Goal: Task Accomplishment & Management: Manage account settings

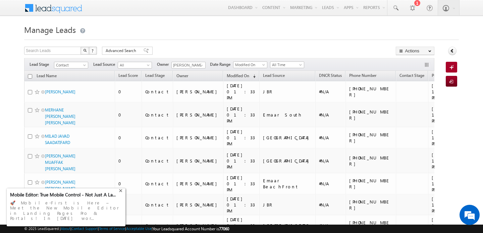
click at [123, 194] on div "+" at bounding box center [121, 190] width 8 height 8
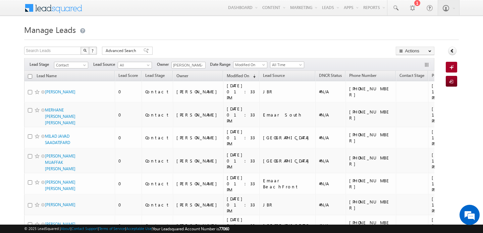
click at [164, 36] on h1 "Manage Leads" at bounding box center [241, 28] width 434 height 13
click at [202, 39] on div at bounding box center [241, 38] width 434 height 4
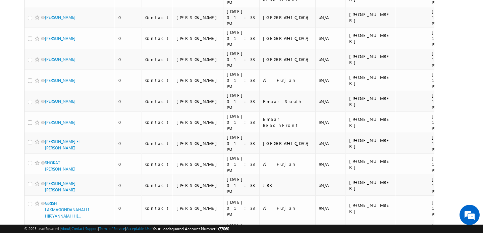
scroll to position [1691, 0]
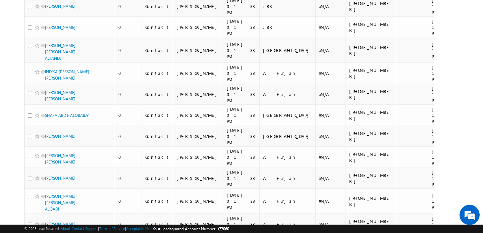
scroll to position [0, 0]
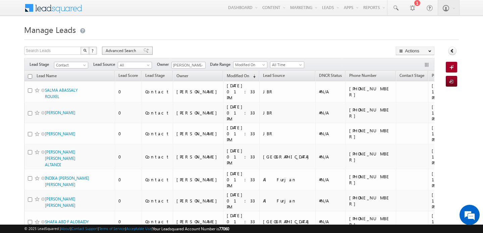
click at [143, 49] on span at bounding box center [145, 50] width 5 height 5
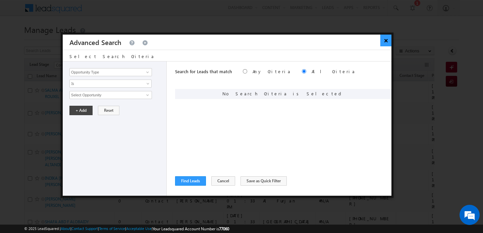
click at [389, 42] on button "×" at bounding box center [385, 41] width 11 height 12
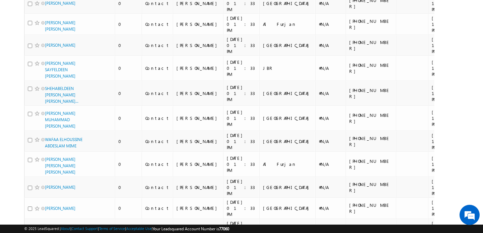
scroll to position [1699, 0]
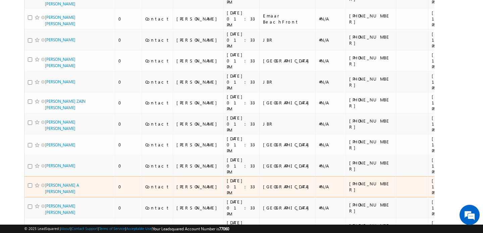
scroll to position [0, 0]
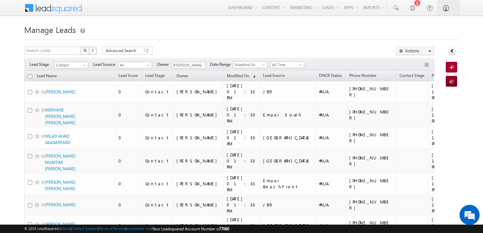
click at [30, 76] on input "checkbox" at bounding box center [30, 76] width 4 height 4
checkbox input "true"
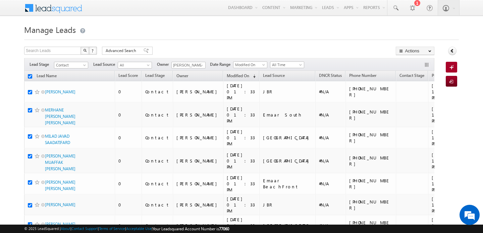
checkbox input "true"
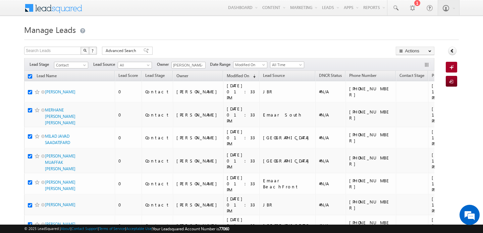
checkbox input "true"
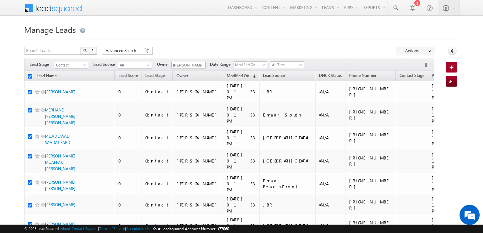
checkbox input "true"
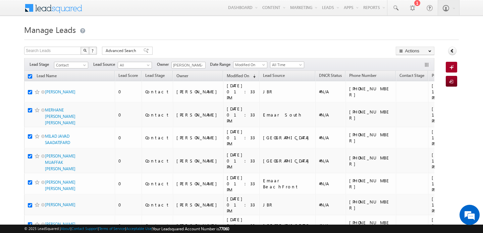
checkbox input "true"
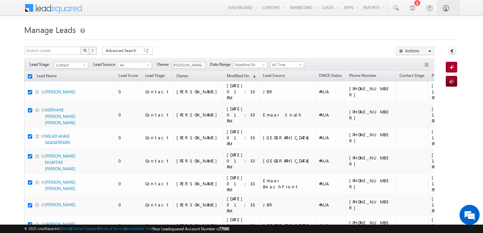
checkbox input "true"
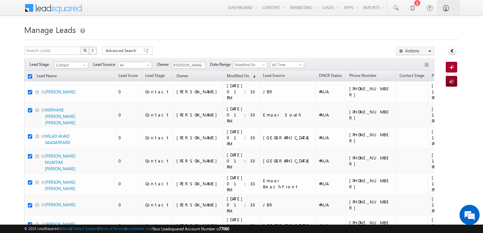
checkbox input "true"
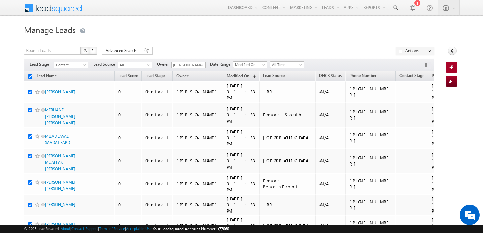
checkbox input "true"
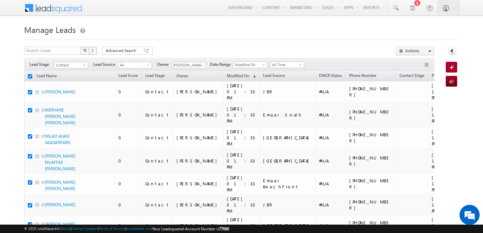
checkbox input "true"
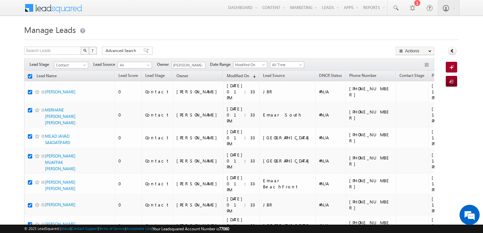
checkbox input "true"
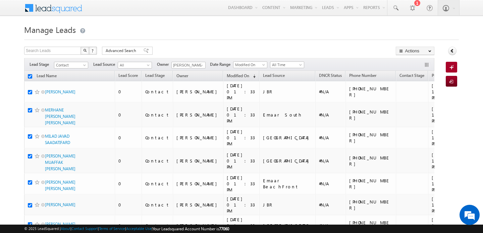
checkbox input "true"
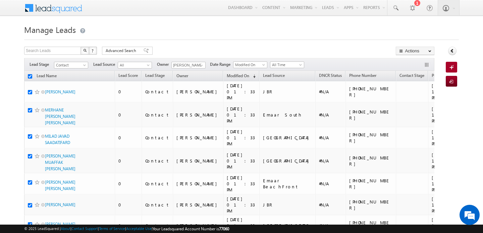
checkbox input "true"
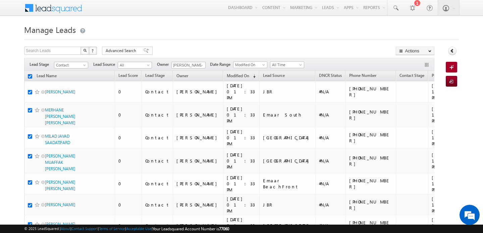
checkbox input "true"
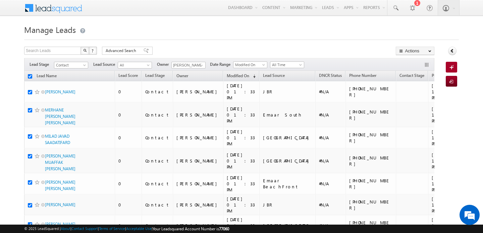
checkbox input "true"
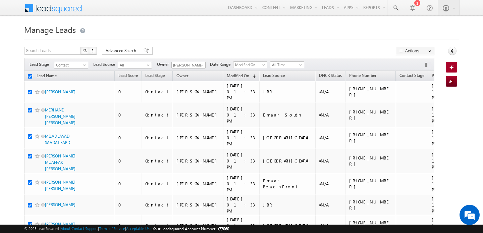
checkbox input "true"
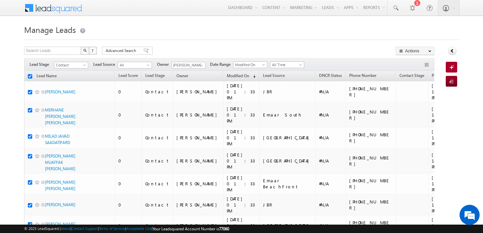
checkbox input "true"
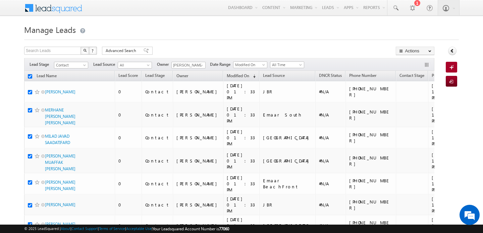
checkbox input "true"
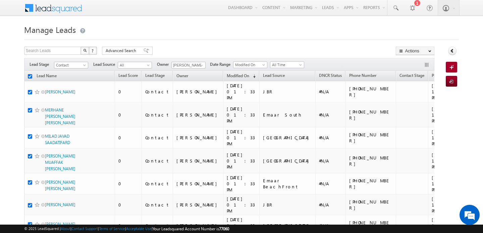
checkbox input "true"
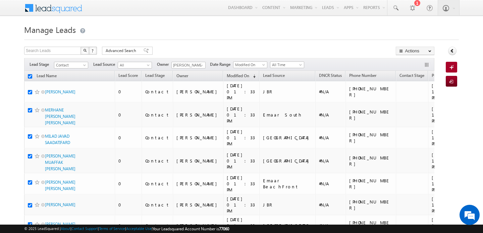
checkbox input "true"
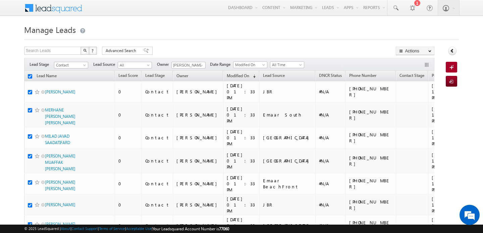
checkbox input "true"
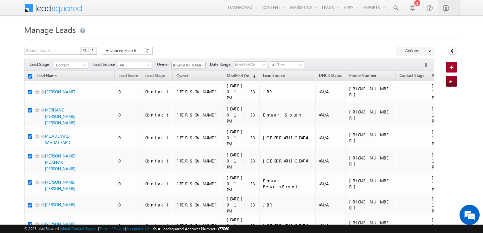
checkbox input "true"
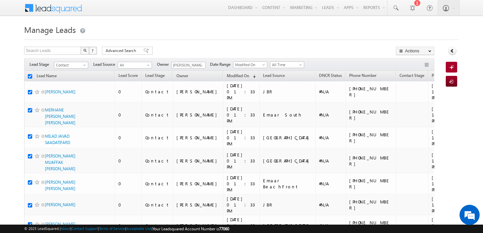
checkbox input "true"
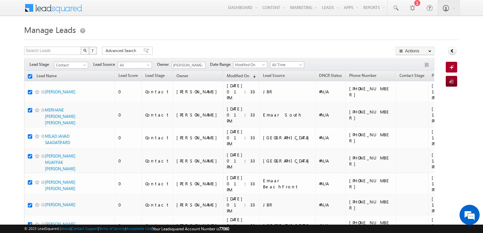
checkbox input "true"
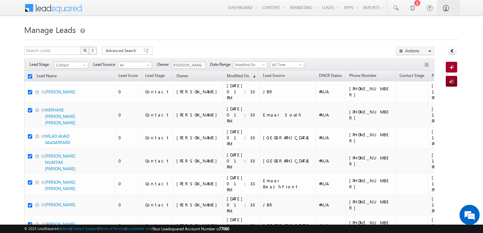
checkbox input "true"
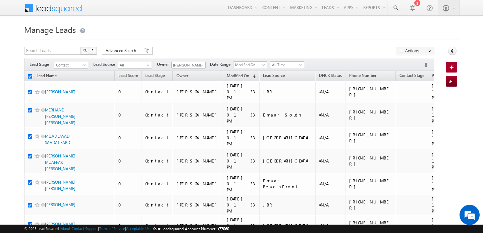
checkbox input "true"
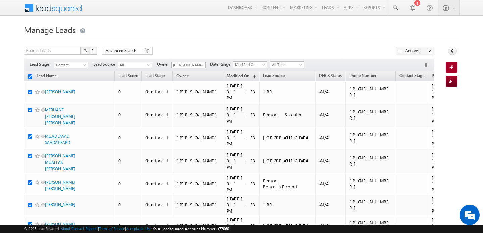
checkbox input "true"
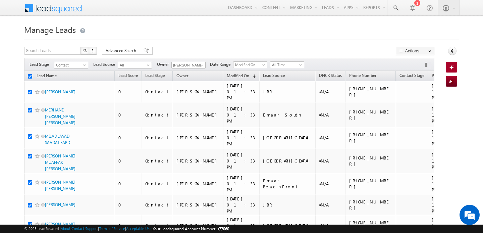
checkbox input "true"
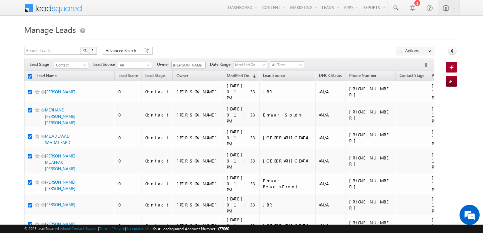
checkbox input "true"
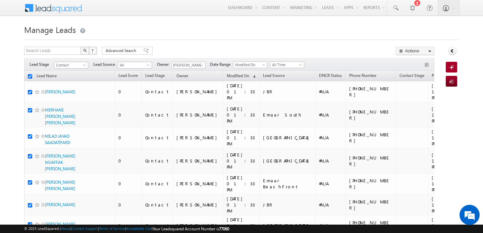
checkbox input "true"
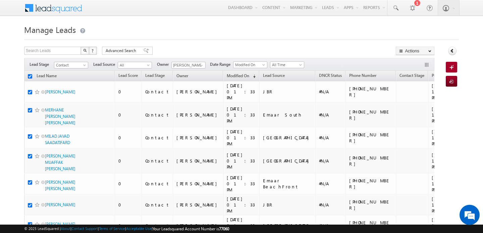
checkbox input "true"
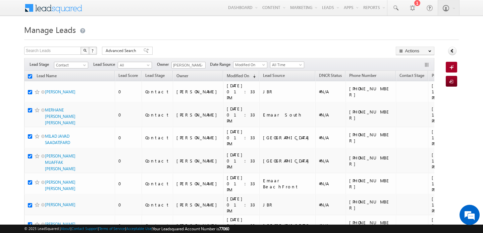
checkbox input "true"
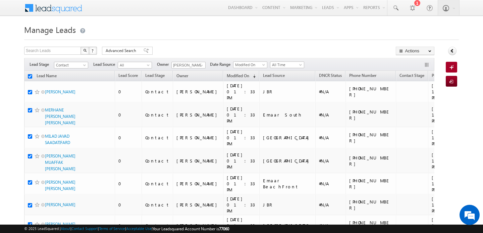
checkbox input "true"
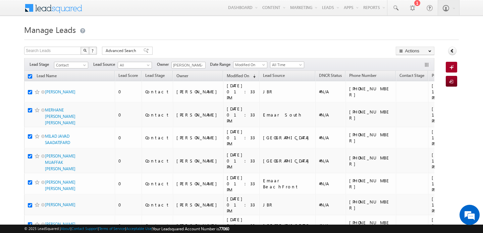
checkbox input "true"
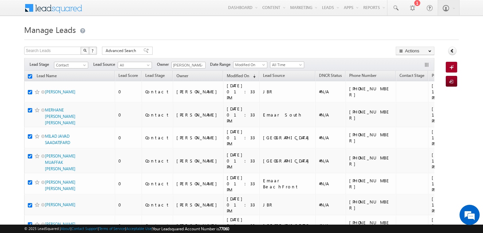
checkbox input "true"
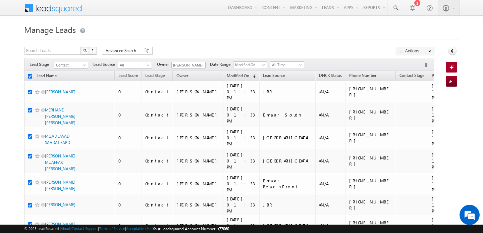
checkbox input "true"
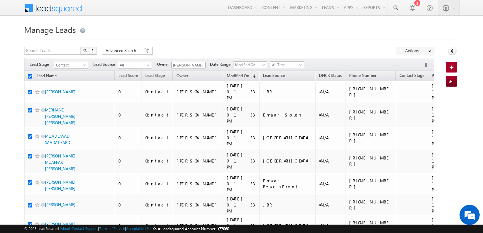
checkbox input "true"
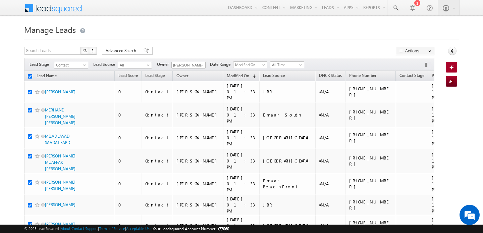
checkbox input "true"
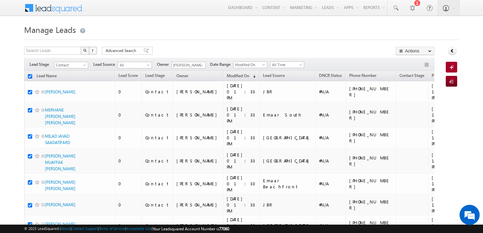
checkbox input "true"
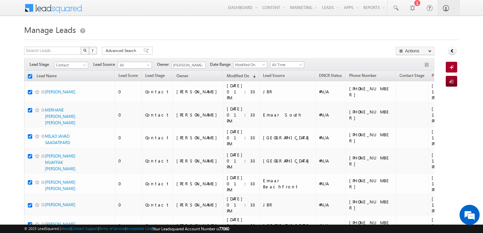
checkbox input "true"
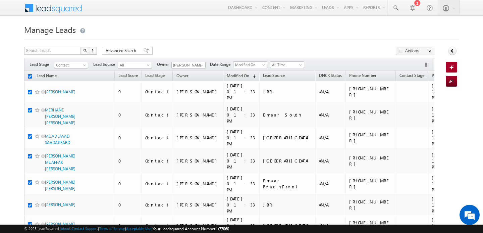
checkbox input "true"
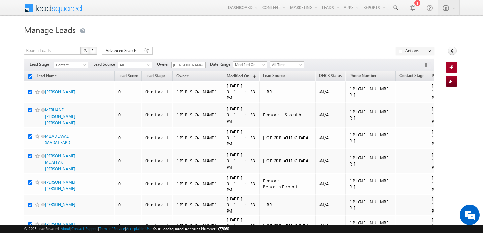
checkbox input "true"
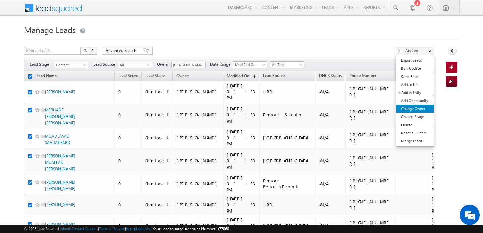
click at [418, 107] on link "Change Owner" at bounding box center [415, 109] width 38 height 8
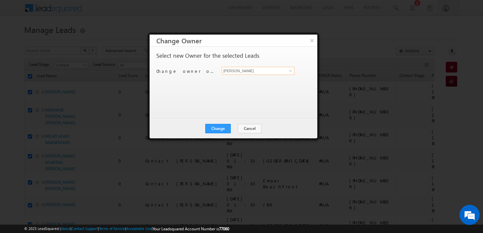
click at [256, 69] on input "[PERSON_NAME]" at bounding box center [257, 71] width 73 height 8
click at [257, 77] on link "Shubham Tripathi shubhamdutta.tripathi@indglobal.ae" at bounding box center [257, 81] width 73 height 13
click at [220, 127] on button "Change" at bounding box center [217, 128] width 25 height 9
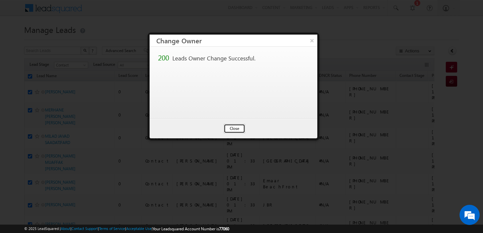
click at [232, 127] on button "Close" at bounding box center [234, 128] width 21 height 9
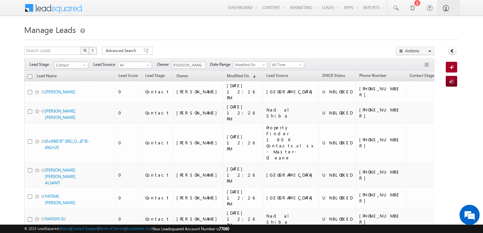
click at [29, 76] on input "checkbox" at bounding box center [30, 76] width 4 height 4
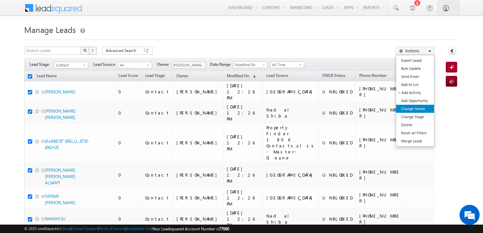
click at [423, 109] on link "Change Owner" at bounding box center [415, 109] width 38 height 8
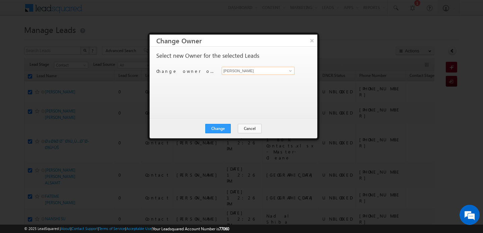
click at [260, 73] on input "[PERSON_NAME]" at bounding box center [257, 71] width 73 height 8
click at [252, 83] on span "[EMAIL_ADDRESS][PERSON_NAME][DOMAIN_NAME]" at bounding box center [254, 83] width 60 height 5
click at [229, 127] on button "Change" at bounding box center [217, 128] width 25 height 9
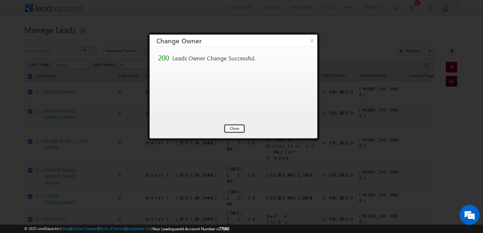
click at [229, 127] on button "Close" at bounding box center [234, 128] width 21 height 9
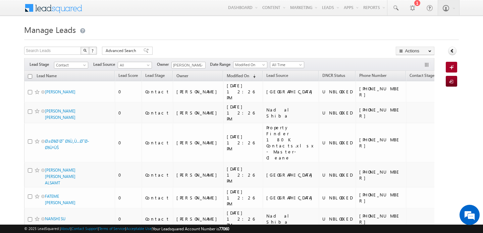
click at [30, 77] on input "checkbox" at bounding box center [30, 76] width 4 height 4
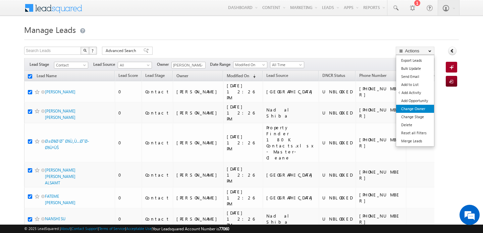
click at [410, 106] on link "Change Owner" at bounding box center [415, 109] width 38 height 8
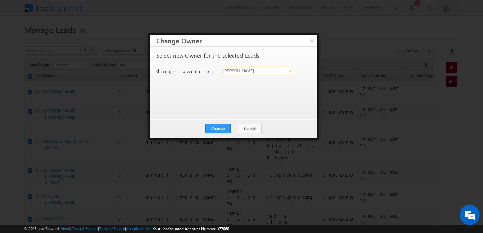
click at [252, 72] on input "[PERSON_NAME]" at bounding box center [257, 71] width 73 height 8
click at [232, 80] on link "Anand Pandey anand.pandey@indglobal.ae" at bounding box center [257, 81] width 73 height 13
click at [227, 129] on button "Change" at bounding box center [217, 128] width 25 height 9
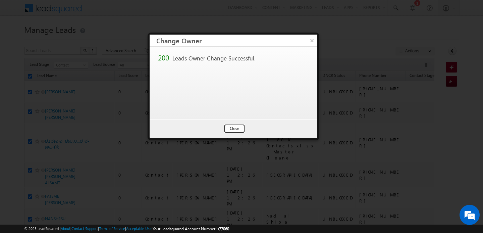
click at [227, 125] on button "Close" at bounding box center [234, 128] width 21 height 9
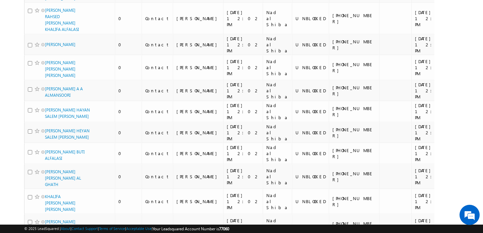
scroll to position [2541, 0]
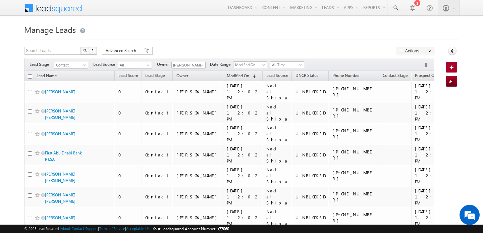
click at [31, 77] on input "checkbox" at bounding box center [30, 76] width 4 height 4
checkbox input "true"
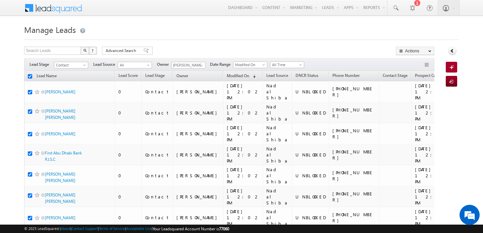
checkbox input "true"
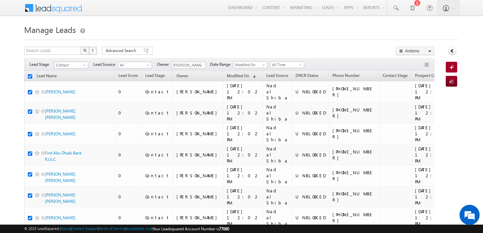
checkbox input "true"
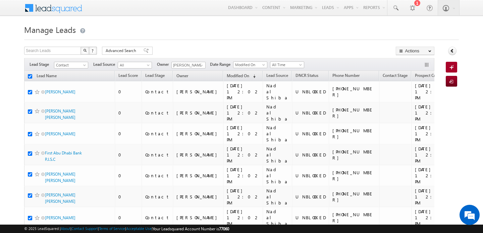
checkbox input "true"
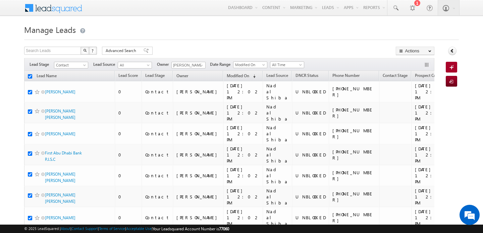
checkbox input "true"
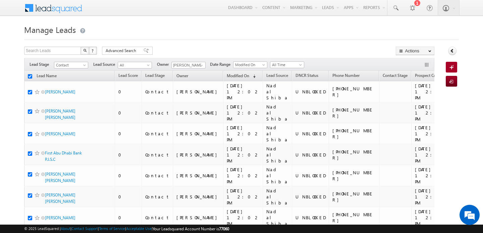
checkbox input "true"
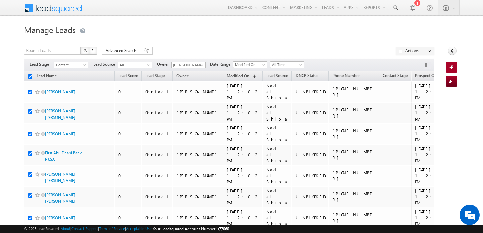
checkbox input "true"
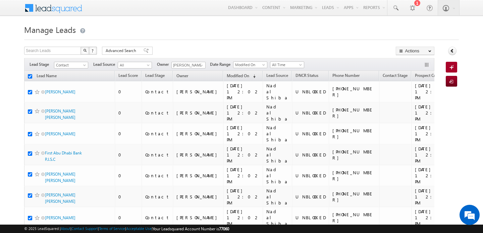
checkbox input "true"
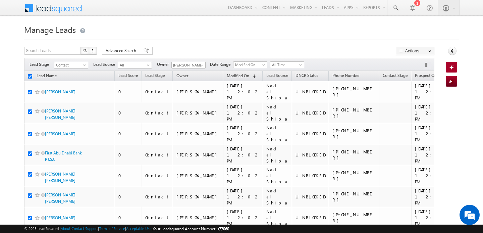
checkbox input "true"
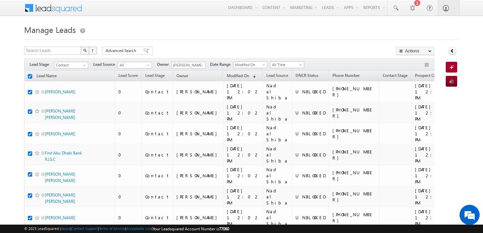
checkbox input "true"
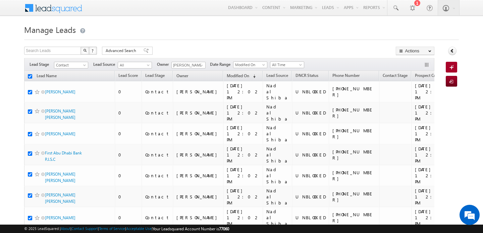
checkbox input "true"
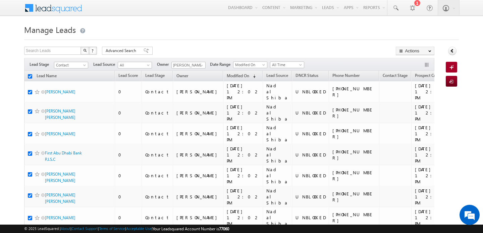
checkbox input "true"
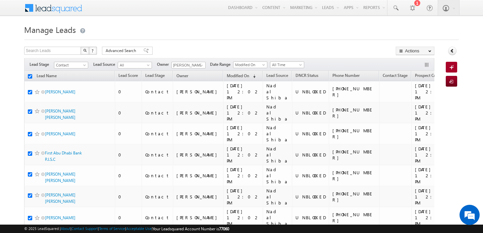
checkbox input "true"
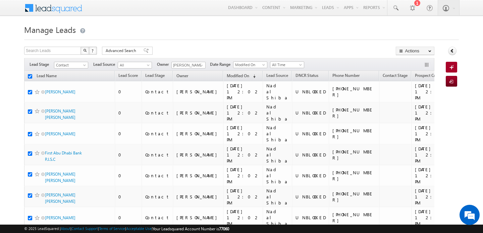
checkbox input "true"
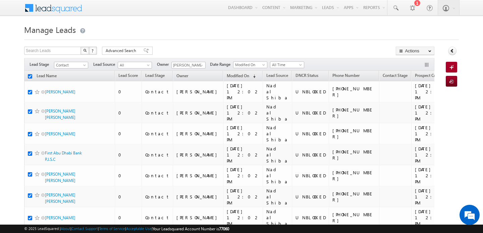
checkbox input "true"
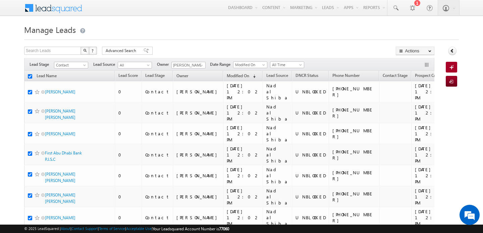
checkbox input "true"
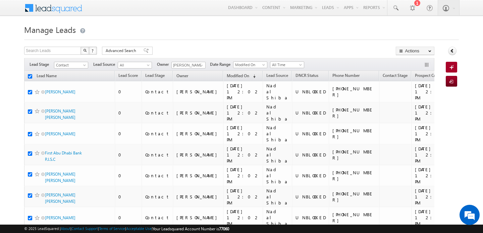
checkbox input "true"
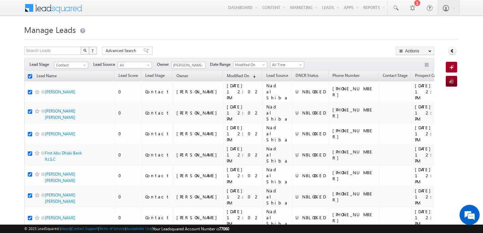
checkbox input "true"
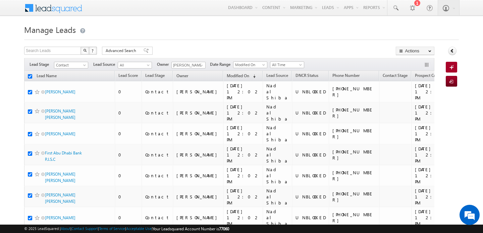
checkbox input "true"
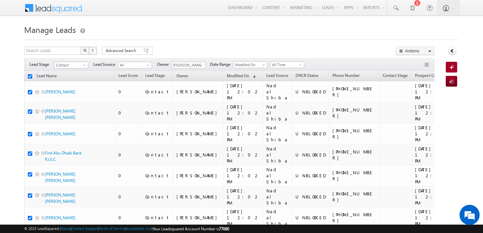
checkbox input "true"
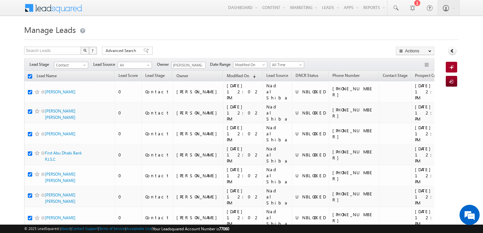
checkbox input "true"
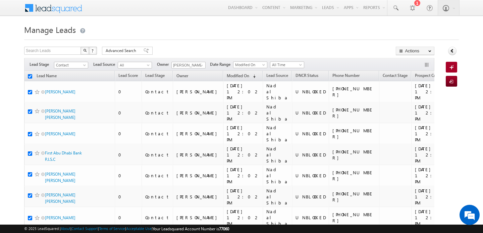
checkbox input "true"
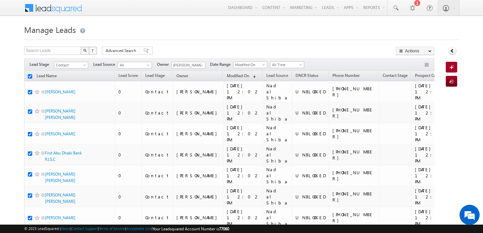
checkbox input "true"
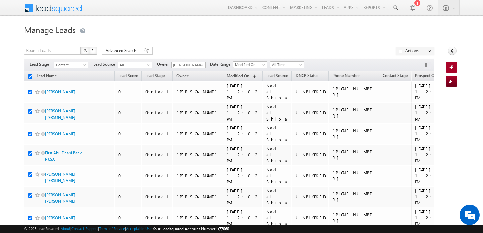
checkbox input "true"
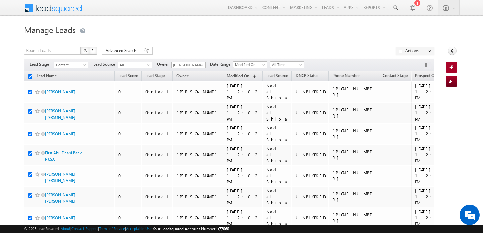
checkbox input "true"
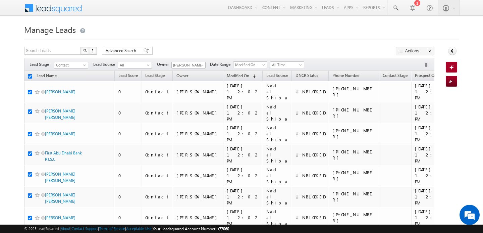
checkbox input "true"
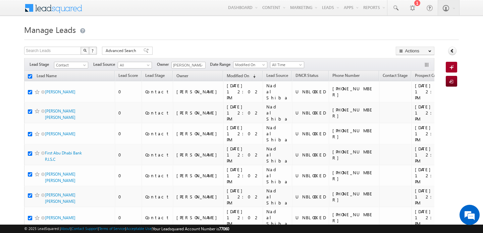
checkbox input "true"
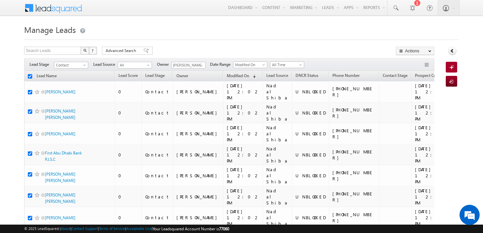
checkbox input "true"
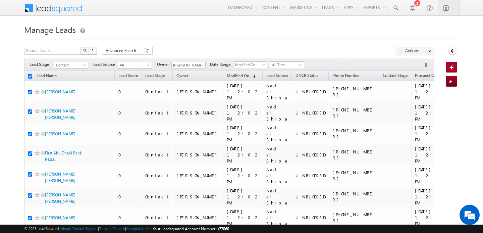
checkbox input "true"
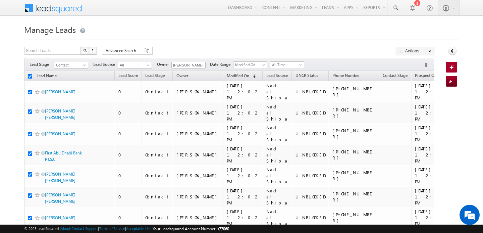
checkbox input "true"
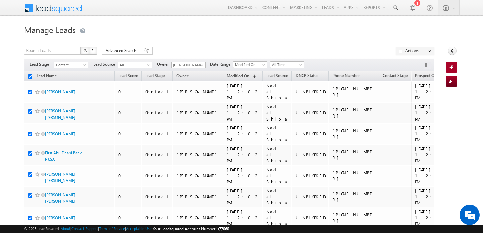
checkbox input "true"
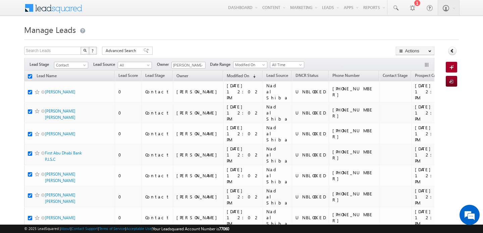
checkbox input "true"
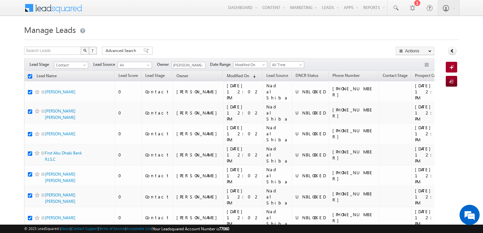
checkbox input "true"
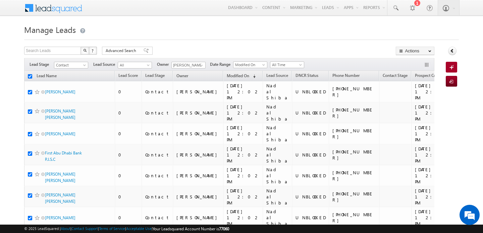
checkbox input "true"
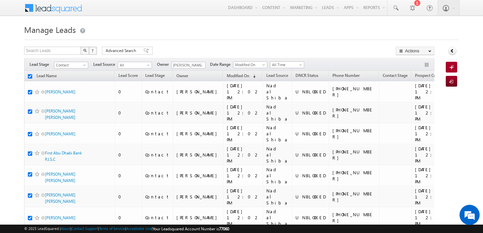
checkbox input "true"
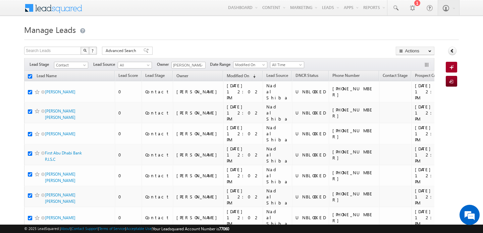
checkbox input "true"
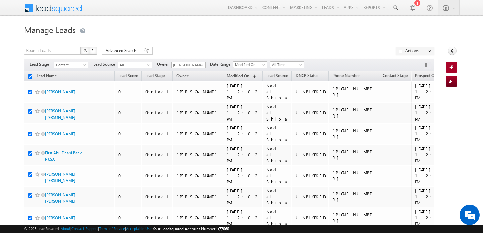
checkbox input "true"
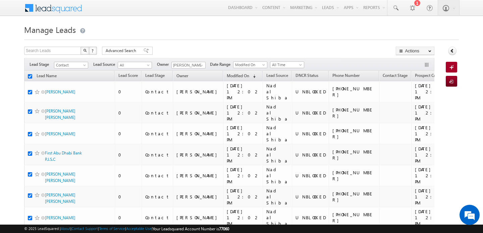
checkbox input "true"
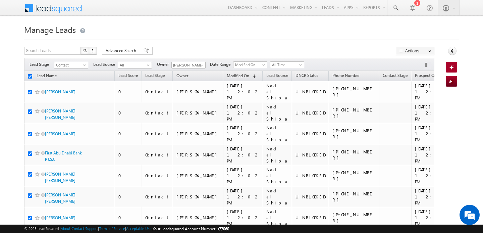
checkbox input "true"
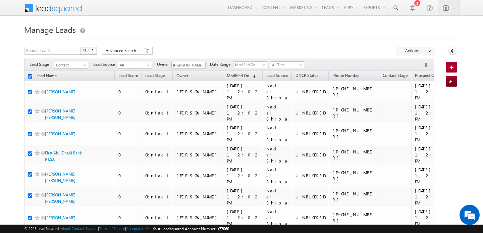
checkbox input "true"
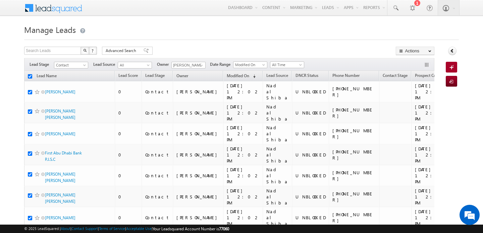
checkbox input "true"
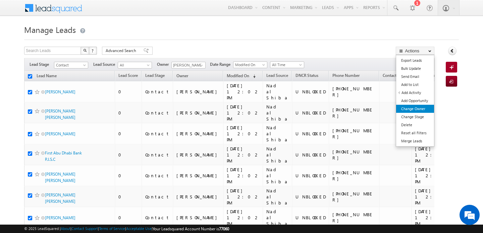
click at [421, 108] on link "Change Owner" at bounding box center [415, 109] width 38 height 8
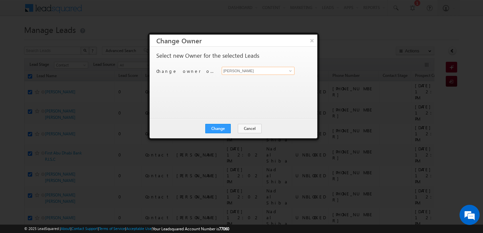
click at [246, 70] on input "[PERSON_NAME]" at bounding box center [257, 71] width 73 height 8
click at [244, 82] on span "[EMAIL_ADDRESS][PERSON_NAME][DOMAIN_NAME]" at bounding box center [254, 83] width 60 height 5
click at [216, 128] on button "Change" at bounding box center [217, 128] width 25 height 9
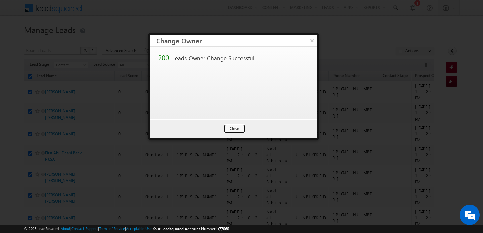
click at [237, 128] on button "Close" at bounding box center [234, 128] width 21 height 9
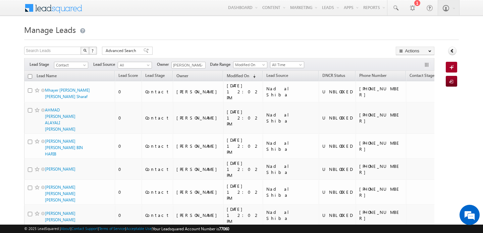
click at [31, 77] on input "checkbox" at bounding box center [30, 76] width 4 height 4
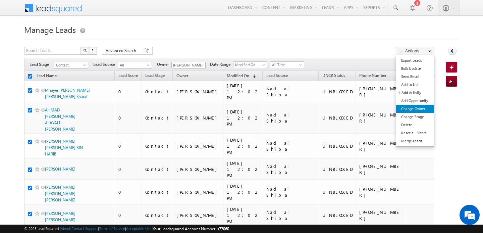
click at [411, 107] on link "Change Owner" at bounding box center [415, 109] width 38 height 8
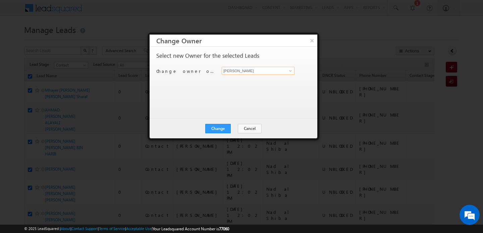
click at [244, 73] on input "[PERSON_NAME]" at bounding box center [257, 71] width 73 height 8
click at [229, 83] on span "[EMAIL_ADDRESS][PERSON_NAME][DOMAIN_NAME]" at bounding box center [254, 83] width 60 height 5
click at [227, 125] on button "Change" at bounding box center [217, 128] width 25 height 9
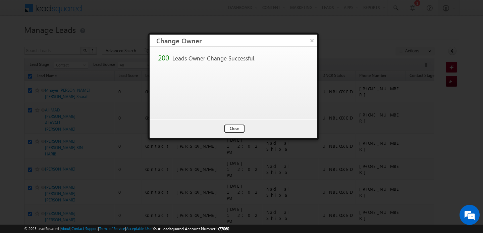
click at [240, 130] on button "Close" at bounding box center [234, 128] width 21 height 9
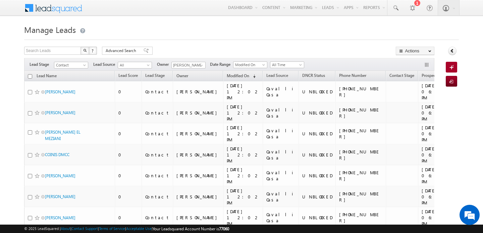
click at [30, 77] on input "checkbox" at bounding box center [30, 76] width 4 height 4
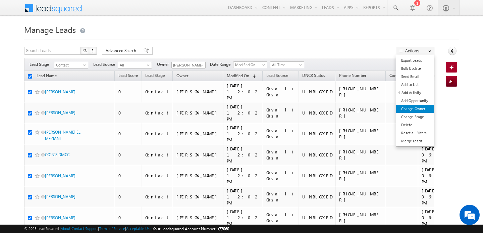
click at [420, 107] on link "Change Owner" at bounding box center [415, 109] width 38 height 8
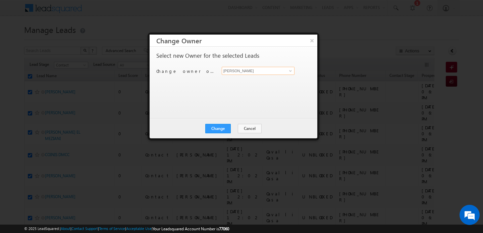
click at [265, 74] on input "[PERSON_NAME]" at bounding box center [257, 71] width 73 height 8
click at [260, 80] on link "[PERSON_NAME] [PERSON_NAME][EMAIL_ADDRESS][PERSON_NAME][DOMAIN_NAME]" at bounding box center [258, 81] width 72 height 12
click at [229, 129] on button "Change" at bounding box center [217, 128] width 25 height 9
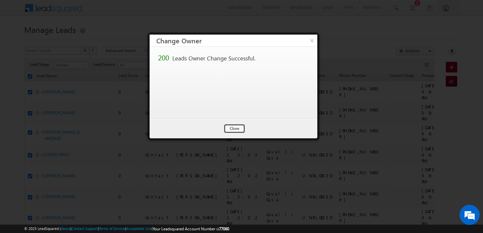
click at [229, 129] on button "Close" at bounding box center [234, 128] width 21 height 9
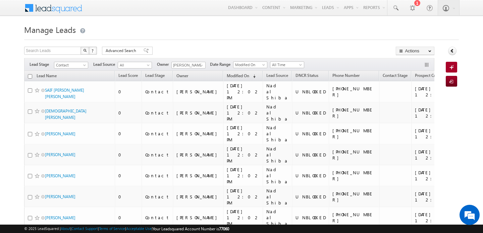
click at [157, 33] on h1 "Manage Leads" at bounding box center [241, 28] width 434 height 13
click at [30, 76] on input "checkbox" at bounding box center [30, 76] width 4 height 4
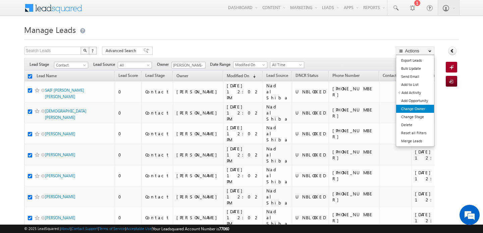
click at [411, 112] on link "Change Owner" at bounding box center [415, 109] width 38 height 8
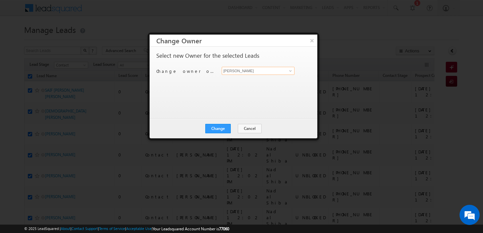
click at [231, 74] on input "[PERSON_NAME]" at bounding box center [257, 71] width 73 height 8
click at [228, 82] on span "[PERSON_NAME][EMAIL_ADDRESS][DOMAIN_NAME]" at bounding box center [254, 83] width 60 height 5
click at [228, 130] on button "Change" at bounding box center [217, 128] width 25 height 9
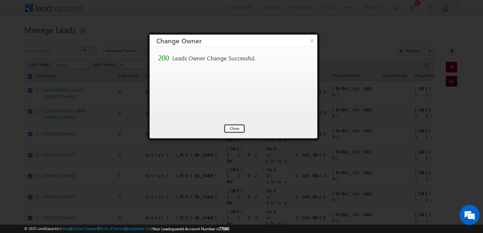
click at [234, 127] on button "Close" at bounding box center [234, 128] width 21 height 9
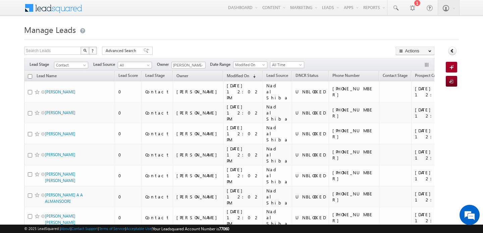
click at [30, 75] on input "checkbox" at bounding box center [30, 76] width 4 height 4
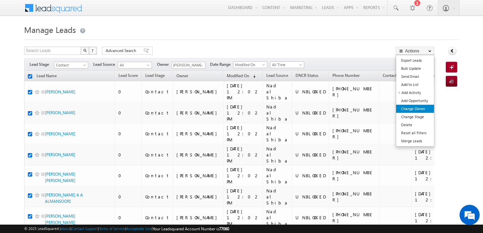
click at [416, 105] on link "Change Owner" at bounding box center [415, 109] width 38 height 8
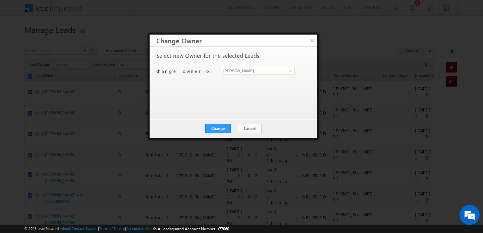
click at [243, 70] on input "[PERSON_NAME]" at bounding box center [257, 71] width 73 height 8
click at [238, 78] on link "[PERSON_NAME] [PERSON_NAME][EMAIL_ADDRESS][PERSON_NAME][DOMAIN_NAME]" at bounding box center [257, 81] width 73 height 13
click at [224, 129] on button "Change" at bounding box center [217, 128] width 25 height 9
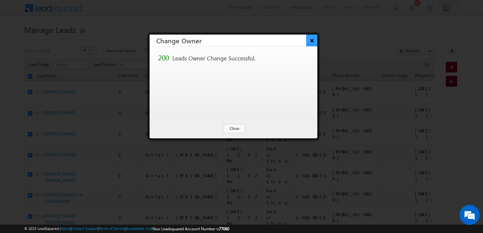
click at [312, 40] on button "×" at bounding box center [311, 41] width 11 height 12
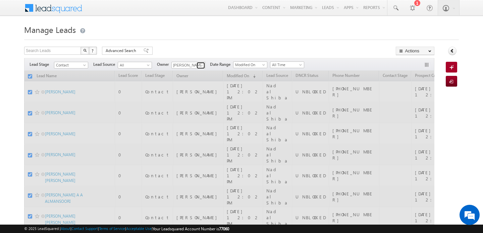
click at [199, 67] on span at bounding box center [201, 65] width 5 height 5
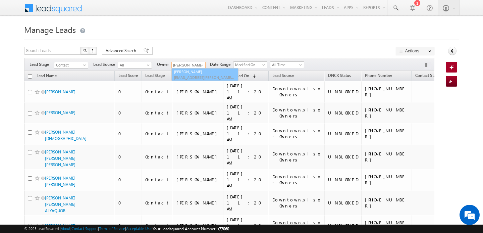
click at [192, 70] on link "[PERSON_NAME] [PERSON_NAME][EMAIL_ADDRESS][PERSON_NAME][DOMAIN_NAME]" at bounding box center [204, 74] width 67 height 13
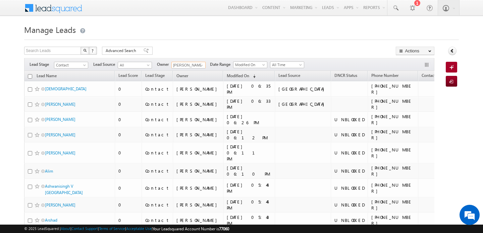
click at [191, 66] on input "[PERSON_NAME]" at bounding box center [188, 65] width 34 height 7
click at [190, 77] on span "[PERSON_NAME][EMAIL_ADDRESS][PERSON_NAME][DOMAIN_NAME]" at bounding box center [204, 77] width 60 height 5
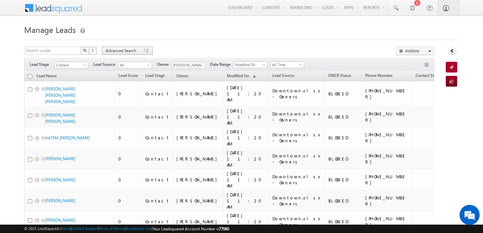
click at [123, 51] on span "Advanced Search" at bounding box center [122, 51] width 33 height 6
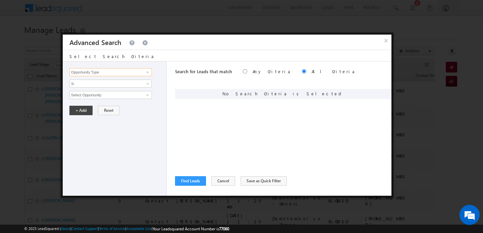
click at [90, 76] on input "Opportunity Type" at bounding box center [110, 72] width 82 height 8
click at [88, 93] on link "DNCR Status" at bounding box center [110, 93] width 82 height 8
click at [82, 93] on input "text" at bounding box center [110, 95] width 82 height 8
click at [81, 106] on button "+ Add" at bounding box center [80, 110] width 23 height 9
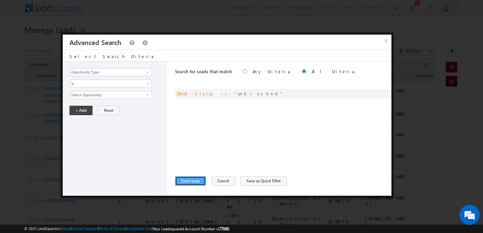
click at [193, 177] on button "Find Leads" at bounding box center [190, 180] width 31 height 9
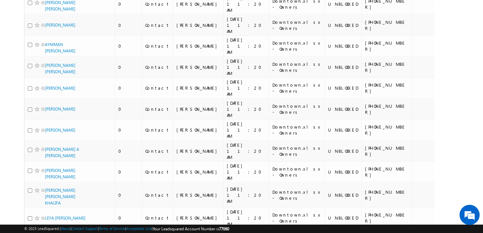
scroll to position [3157, 0]
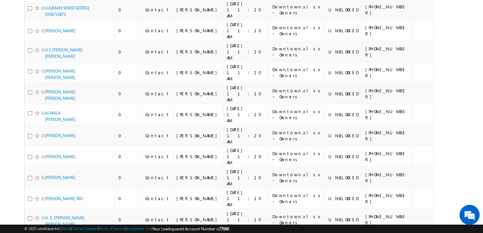
scroll to position [3378, 0]
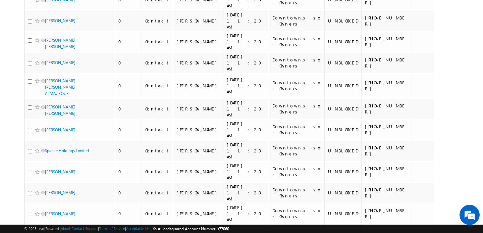
scroll to position [3207, 0]
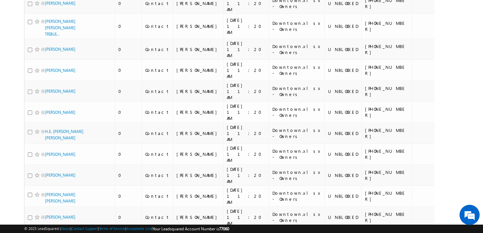
scroll to position [3184, 0]
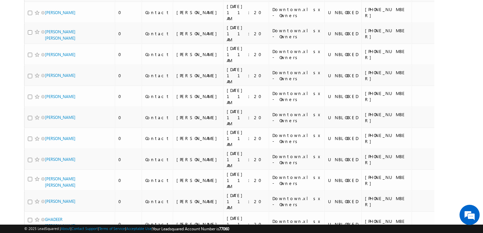
scroll to position [3164, 0]
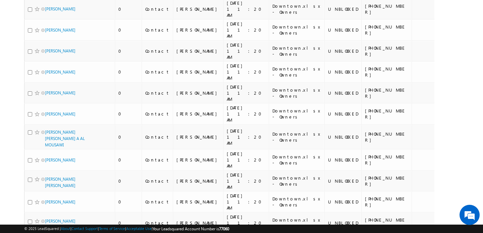
scroll to position [3162, 0]
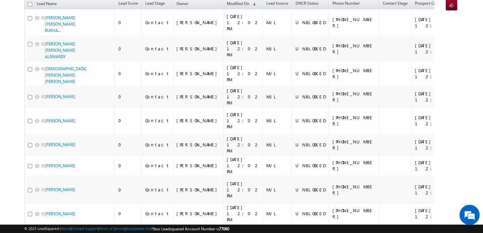
scroll to position [0, 0]
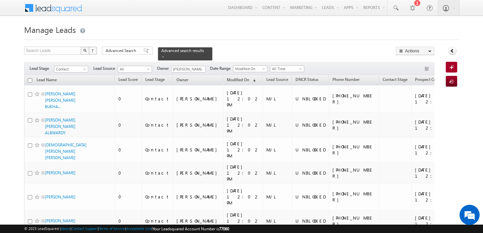
click at [32, 80] on input "checkbox" at bounding box center [30, 80] width 4 height 4
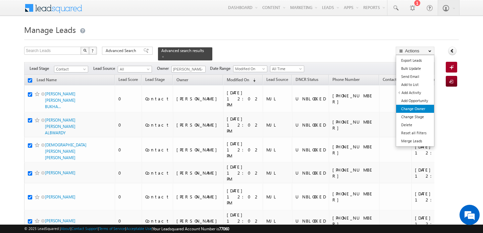
click at [411, 105] on link "Change Owner" at bounding box center [415, 109] width 38 height 8
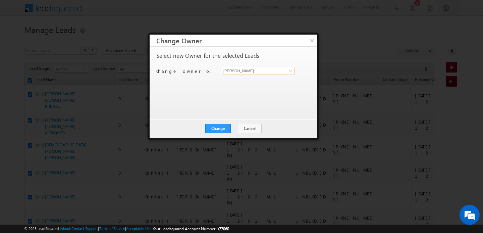
click at [261, 73] on input "[PERSON_NAME]" at bounding box center [257, 71] width 73 height 8
click at [250, 81] on span "[EMAIL_ADDRESS][PERSON_NAME][DOMAIN_NAME]" at bounding box center [254, 83] width 60 height 5
click at [222, 124] on button "Change" at bounding box center [217, 128] width 25 height 9
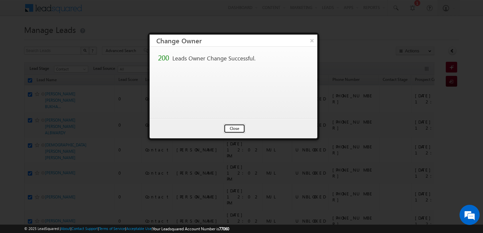
click at [237, 128] on button "Close" at bounding box center [234, 128] width 21 height 9
